Goal: Task Accomplishment & Management: Manage account settings

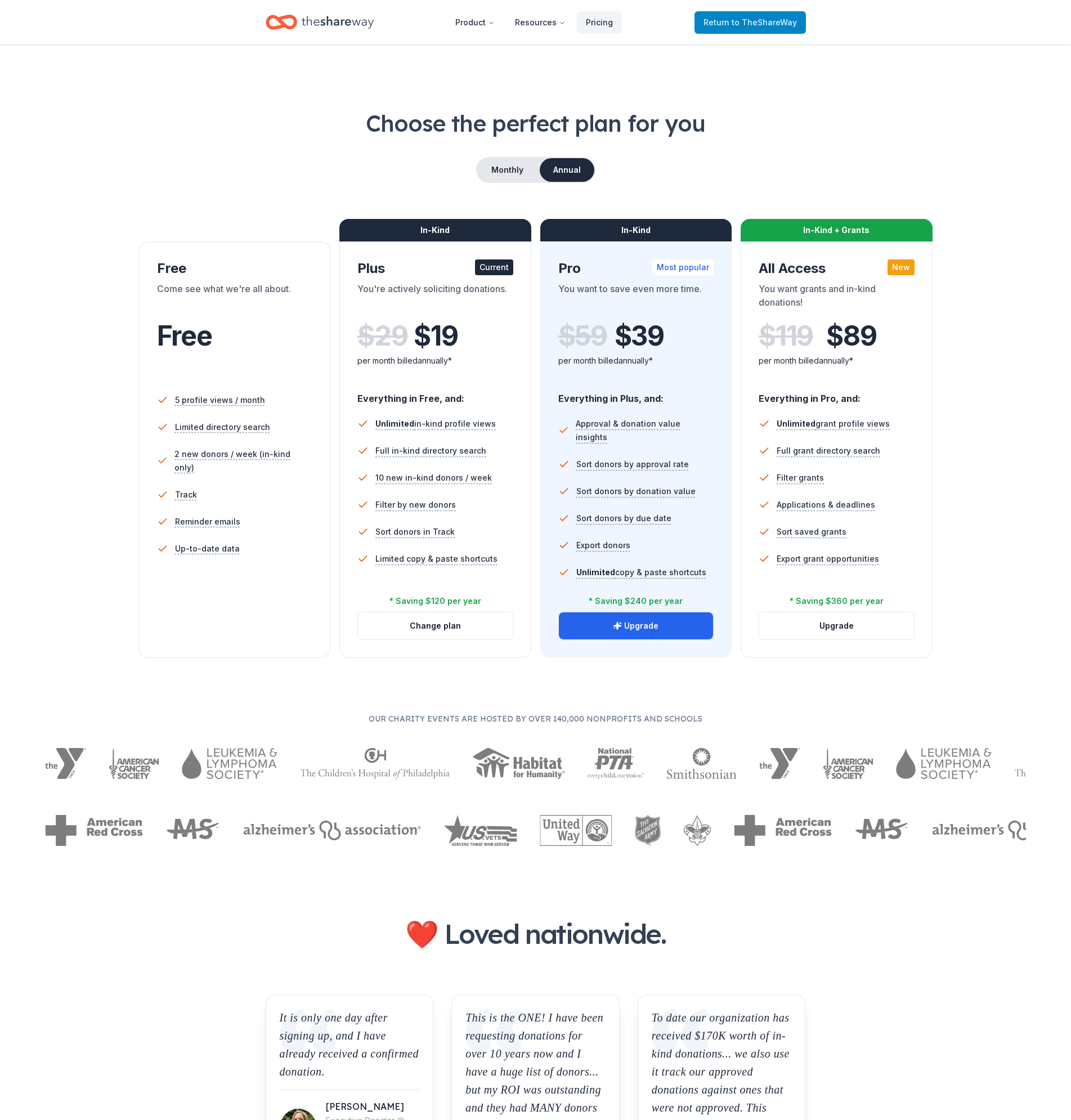
click at [719, 16] on span "Return to TheShareWay" at bounding box center [750, 22] width 94 height 13
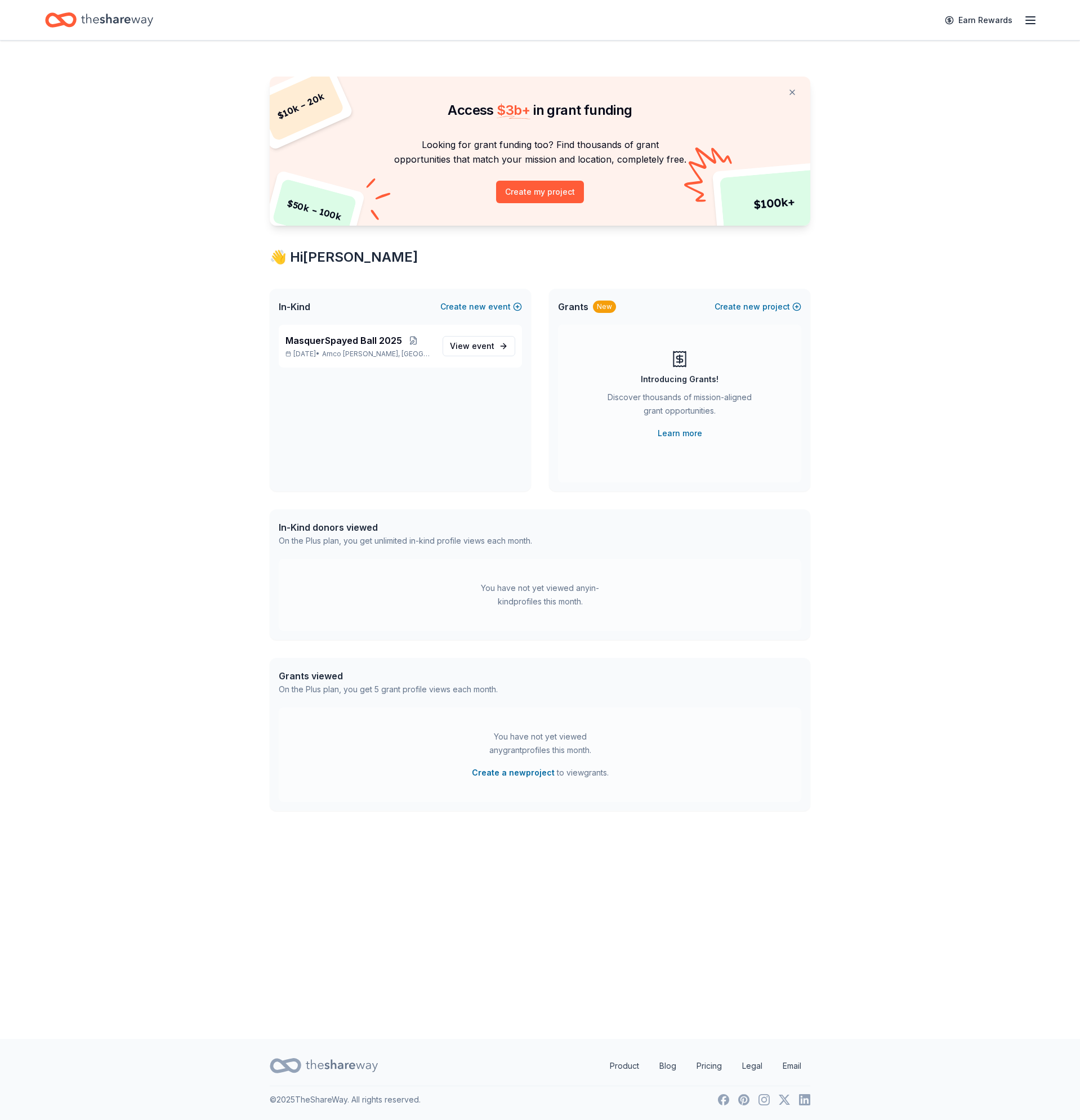
click at [1036, 16] on icon "button" at bounding box center [1030, 20] width 13 height 13
click at [898, 148] on span "Billing Plus" at bounding box center [904, 154] width 54 height 13
